Goal: Information Seeking & Learning: Understand process/instructions

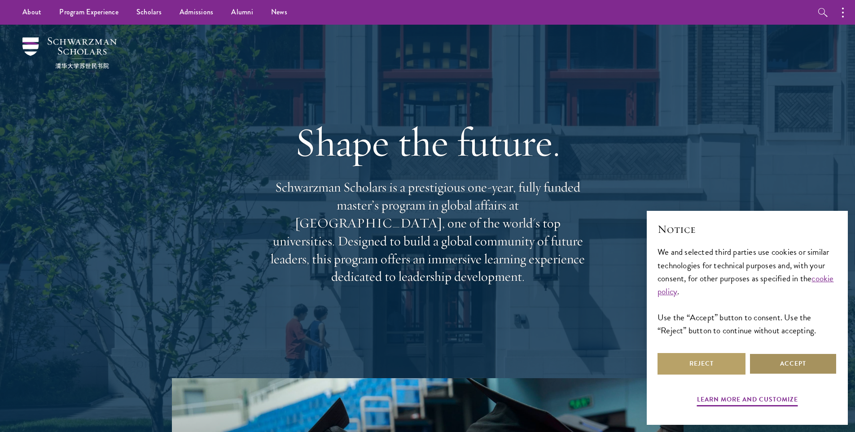
click at [777, 367] on button "Accept" at bounding box center [793, 364] width 88 height 22
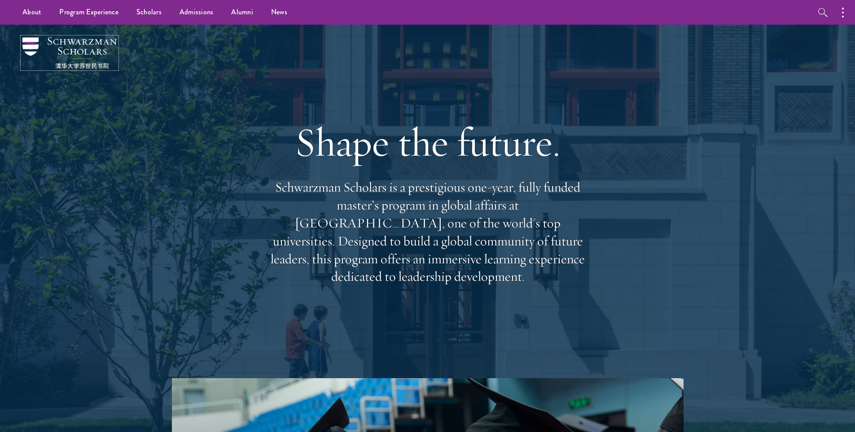
click at [85, 49] on img at bounding box center [69, 52] width 94 height 31
click at [844, 13] on button "button" at bounding box center [845, 12] width 20 height 25
click at [742, 11] on button "button" at bounding box center [749, 12] width 20 height 25
click at [849, 16] on button "button" at bounding box center [845, 12] width 20 height 25
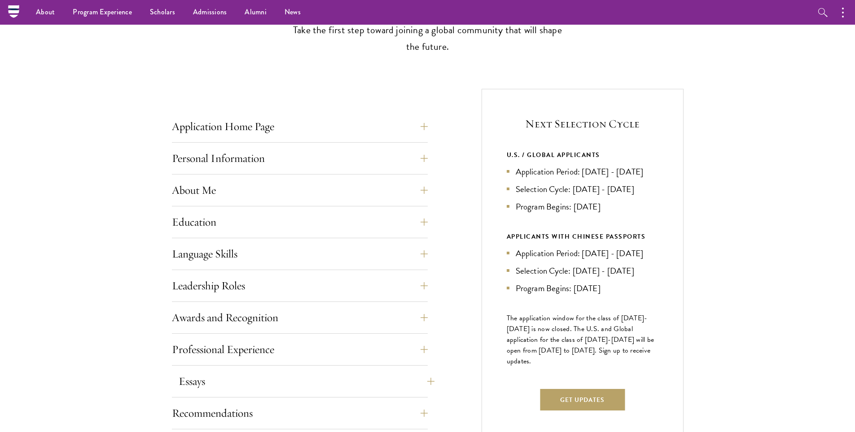
scroll to position [269, 0]
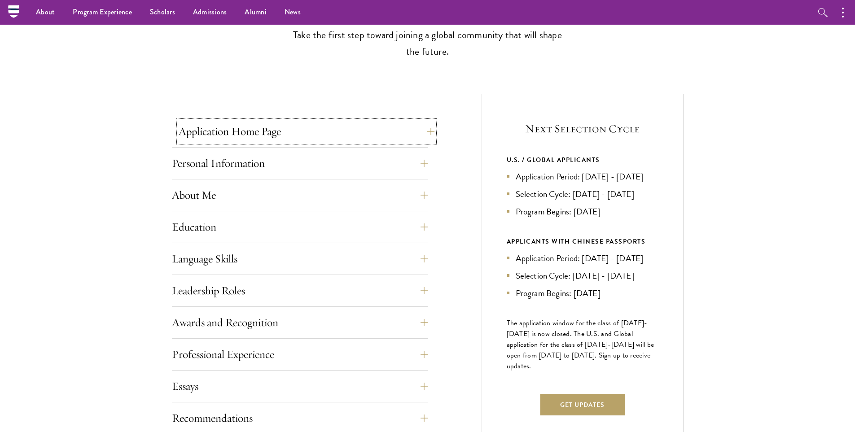
click at [426, 131] on button "Application Home Page" at bounding box center [307, 132] width 256 height 22
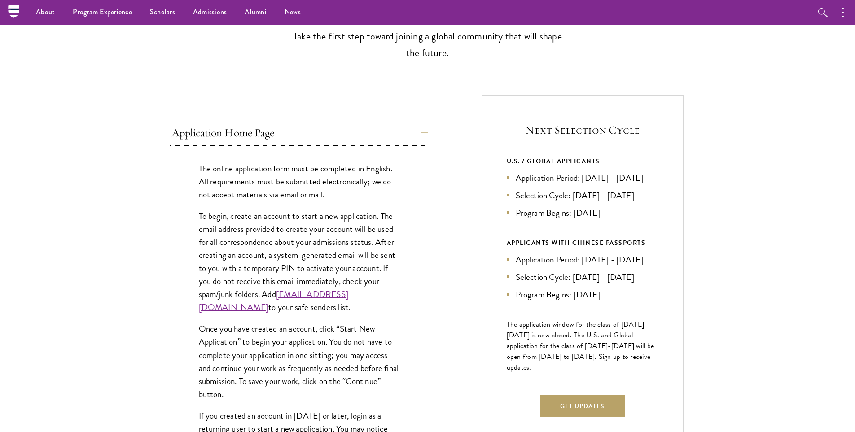
scroll to position [224, 0]
